Goal: Transaction & Acquisition: Purchase product/service

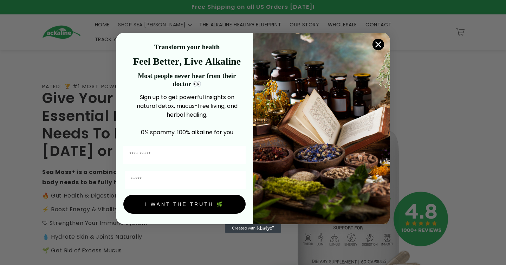
click at [378, 46] on circle "Close dialog" at bounding box center [379, 44] width 12 height 12
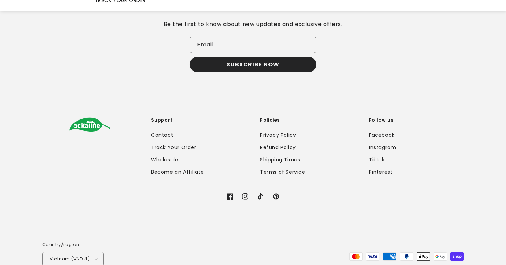
scroll to position [1387, 0]
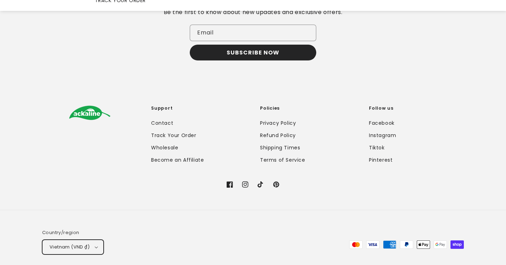
click at [73, 240] on button "Vietnam (VND ₫)" at bounding box center [73, 247] width 62 height 15
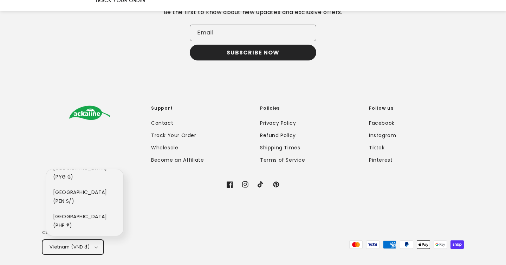
scroll to position [3847, 0]
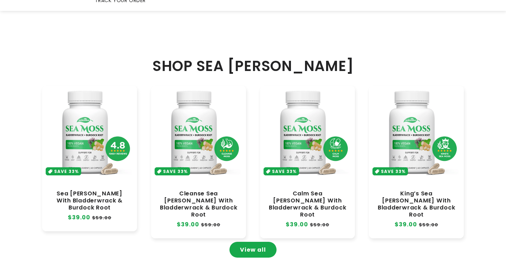
scroll to position [281, 0]
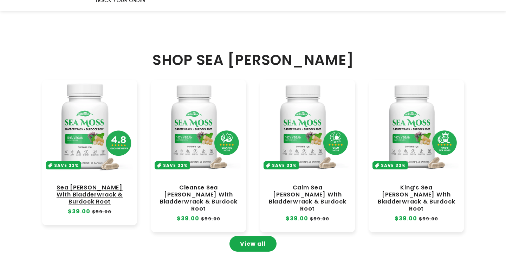
click at [89, 184] on link "Sea [PERSON_NAME] With Bladderwrack & Burdock Root" at bounding box center [89, 194] width 81 height 21
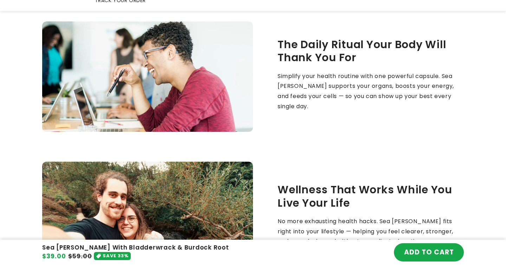
scroll to position [2004, 0]
